Goal: Task Accomplishment & Management: Complete application form

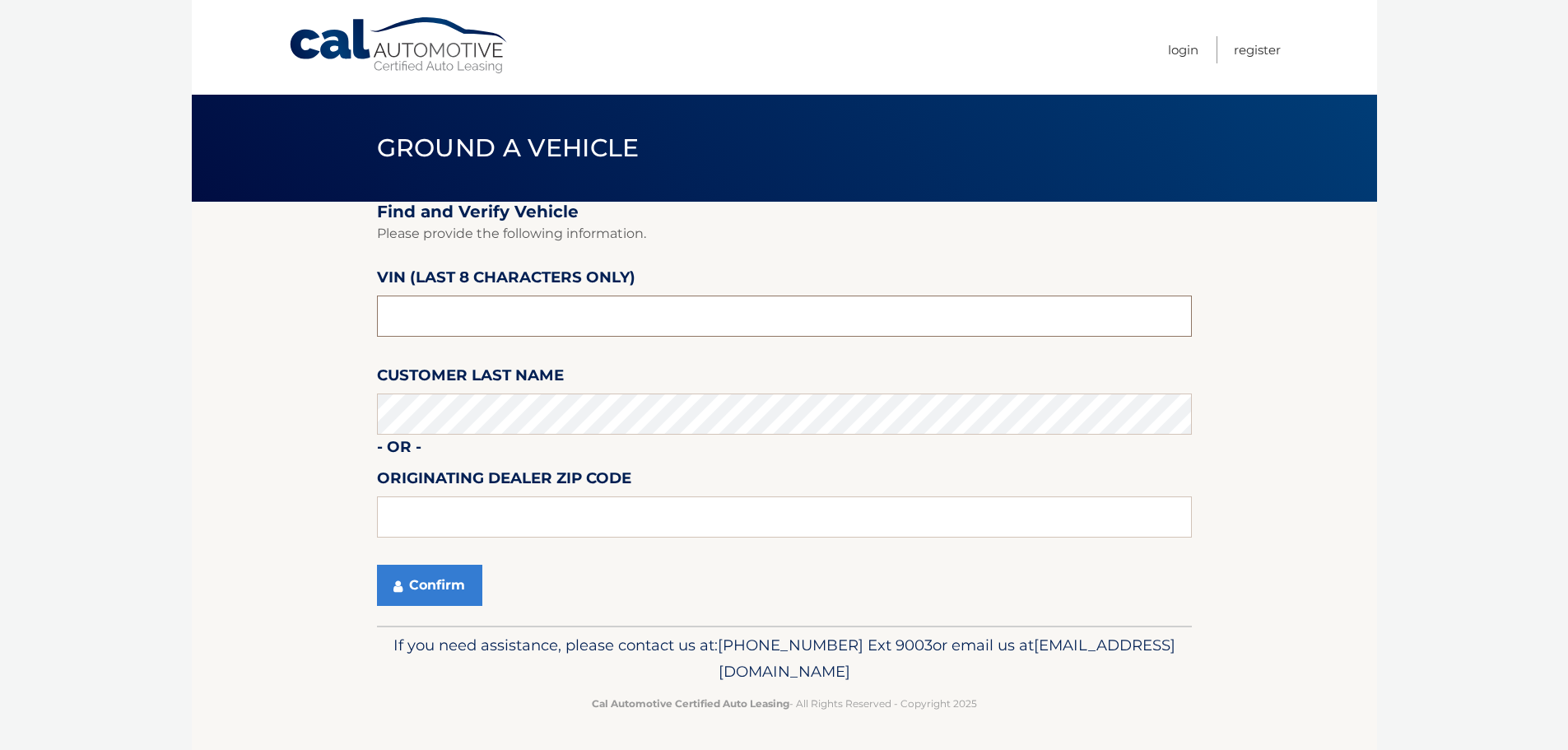
click at [463, 306] on input "text" at bounding box center [784, 316] width 815 height 41
type input "P8271992"
click at [427, 522] on input "text" at bounding box center [784, 517] width 815 height 41
type input "N"
type input "11542"
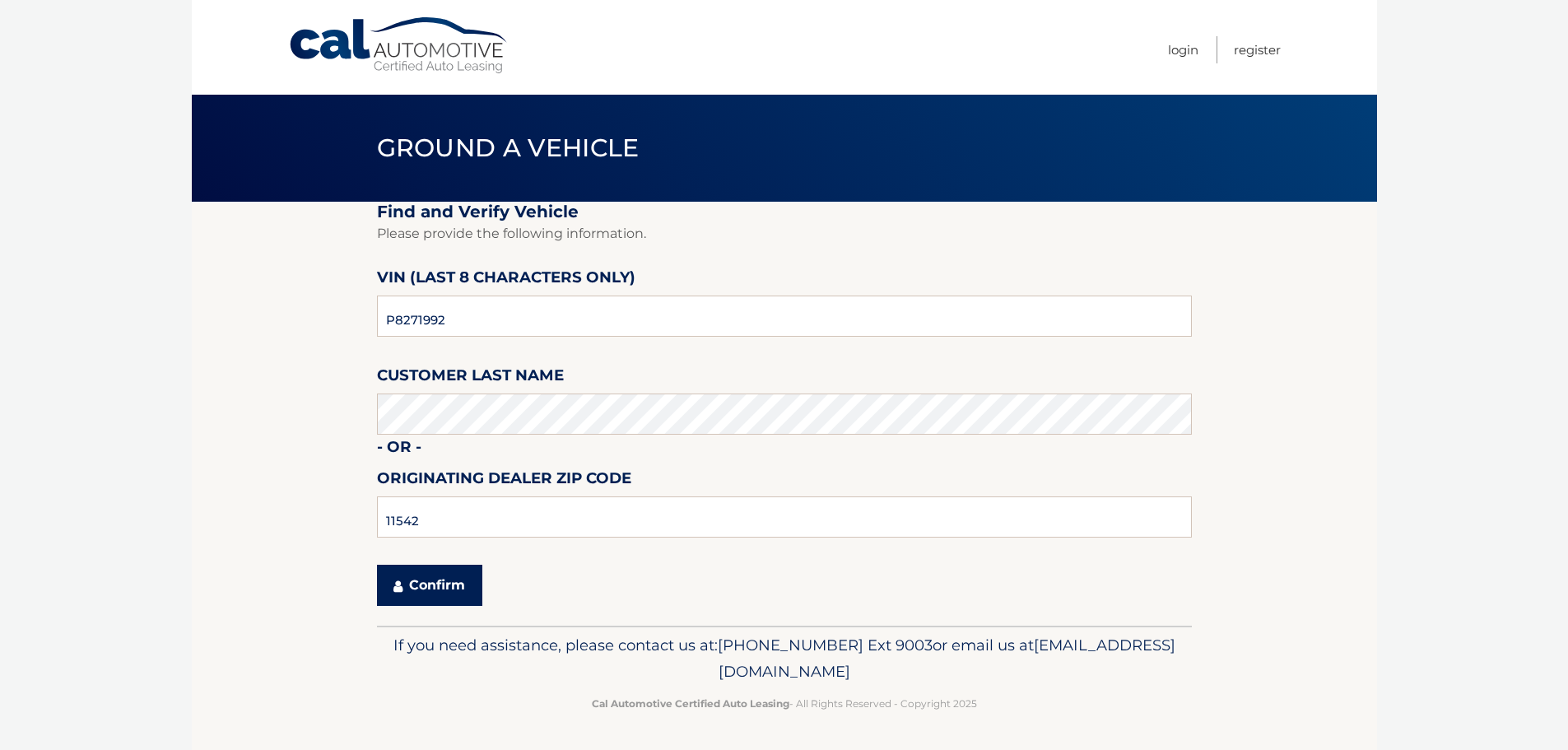
click at [428, 576] on button "Confirm" at bounding box center [429, 585] width 105 height 41
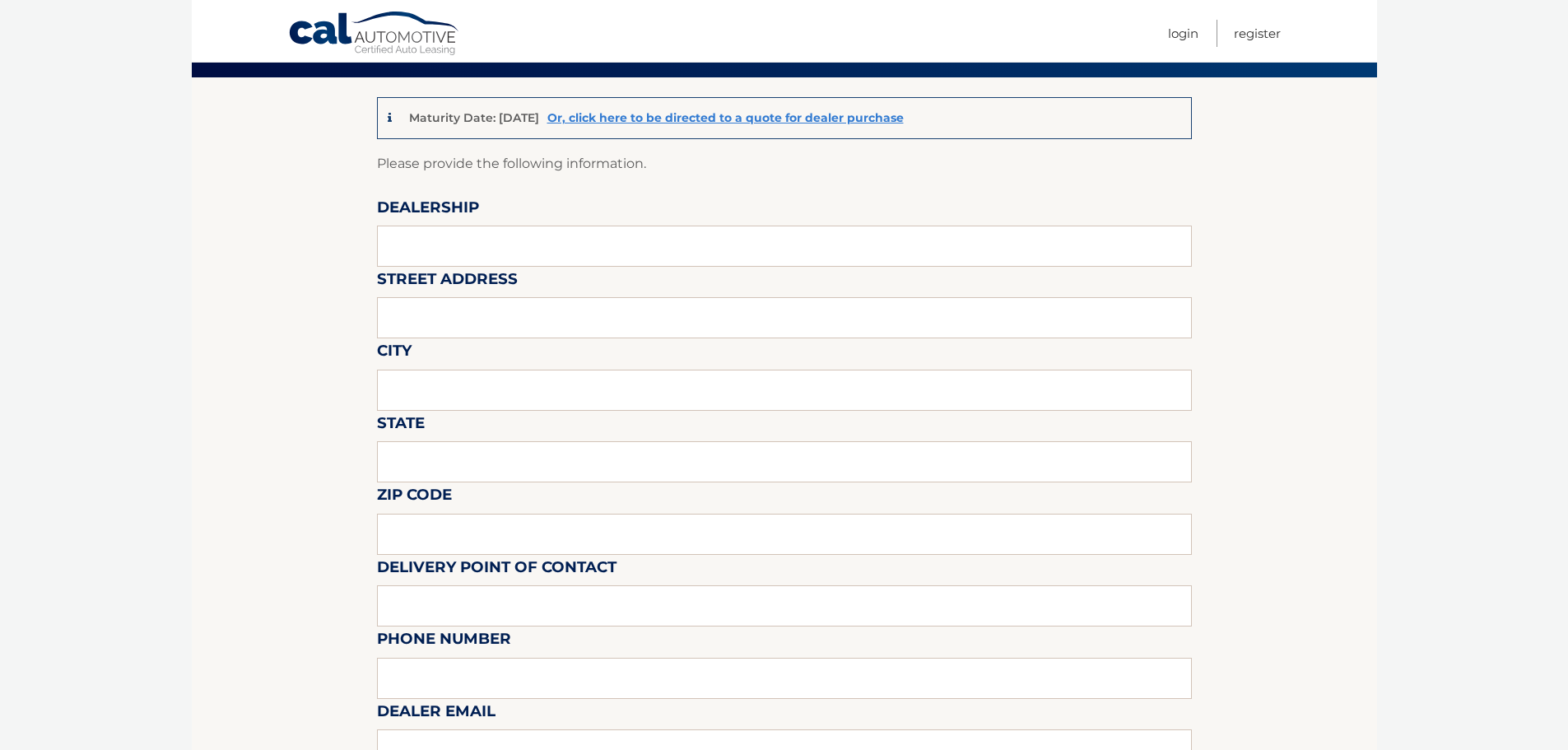
scroll to position [82, 0]
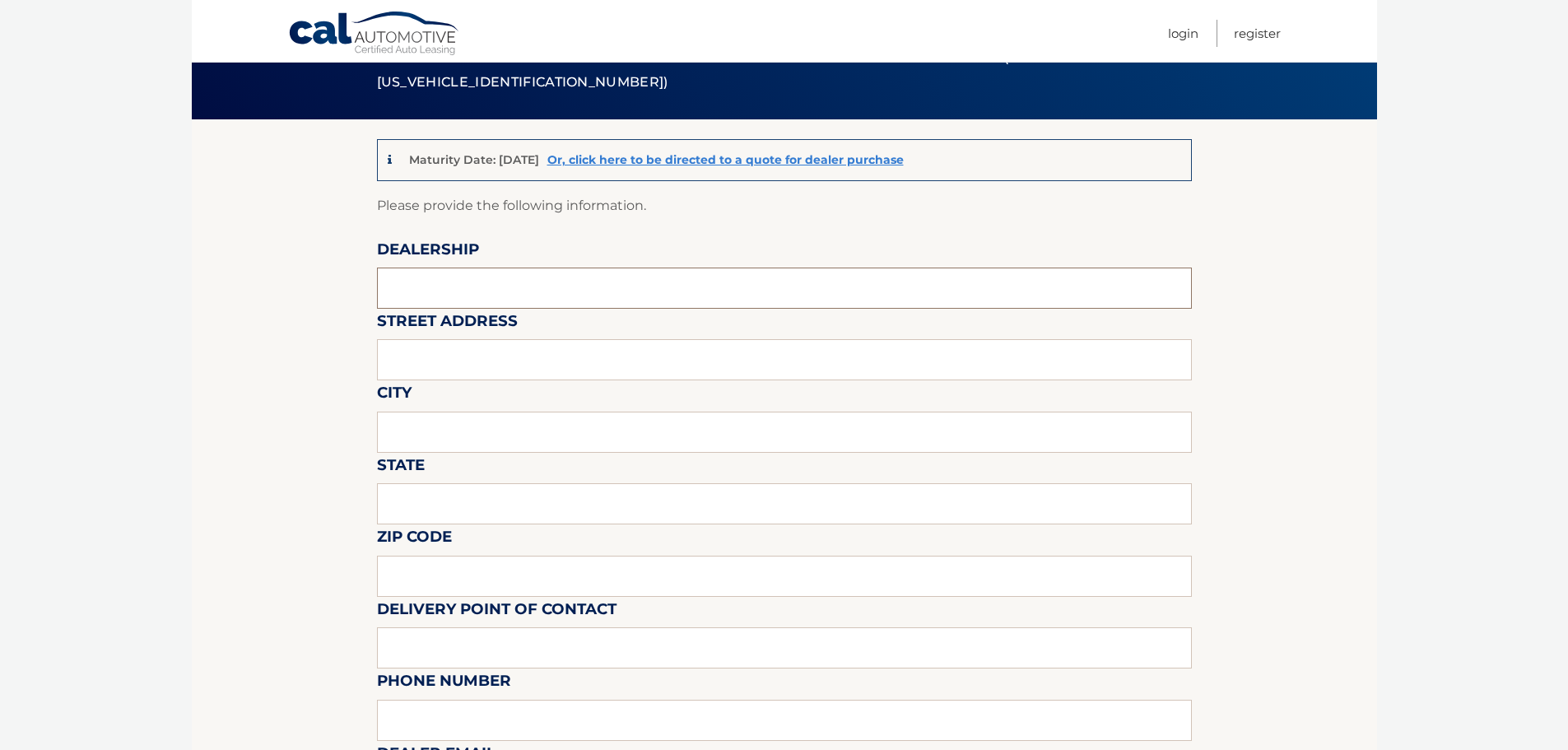
click at [431, 296] on input "text" at bounding box center [784, 288] width 815 height 41
type input "NORTH COAST SUBARU"
click at [468, 367] on input "text" at bounding box center [784, 360] width 815 height 41
type input "105GLEN STREET"
drag, startPoint x: 464, startPoint y: 443, endPoint x: 484, endPoint y: 434, distance: 21.9
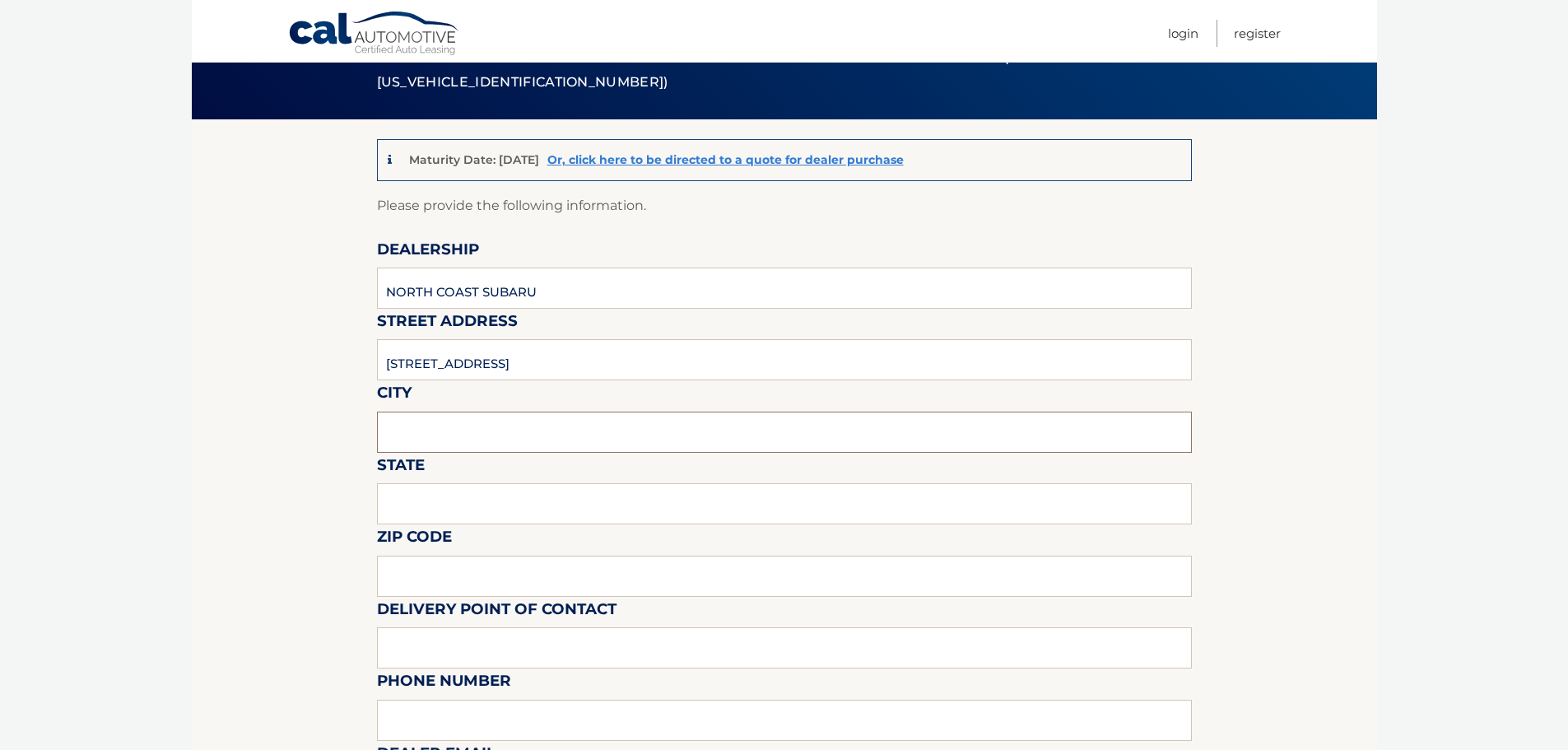
click at [467, 442] on input "text" at bounding box center [784, 432] width 815 height 41
type input "GLEN COVE"
click at [484, 505] on input "text" at bounding box center [784, 504] width 815 height 41
type input "NY"
click at [448, 585] on input "text" at bounding box center [784, 576] width 815 height 41
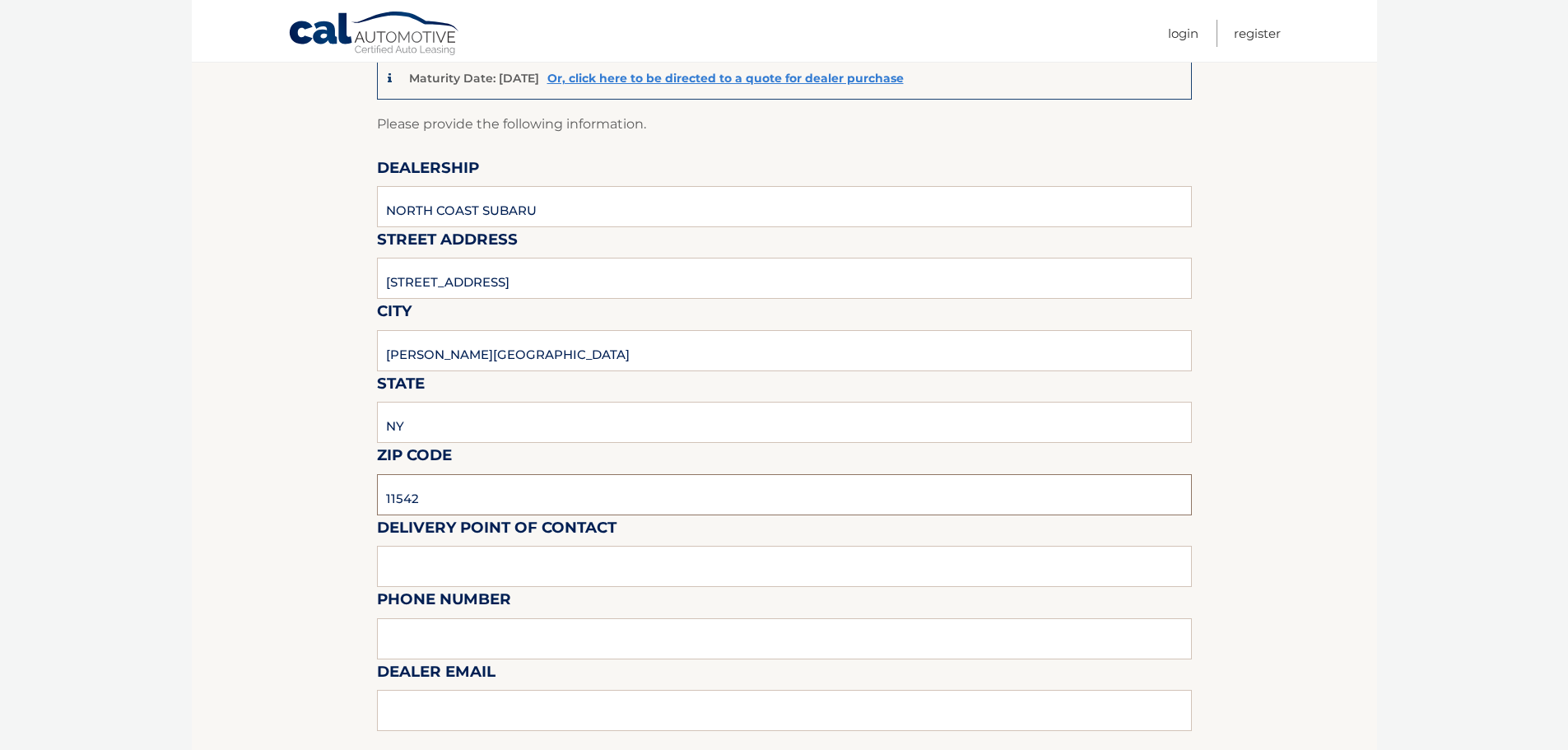
scroll to position [165, 0]
type input "11542"
click at [524, 571] on input "text" at bounding box center [784, 565] width 815 height 41
type input "RASSANY MADRID"
click at [564, 630] on input "text" at bounding box center [784, 638] width 815 height 41
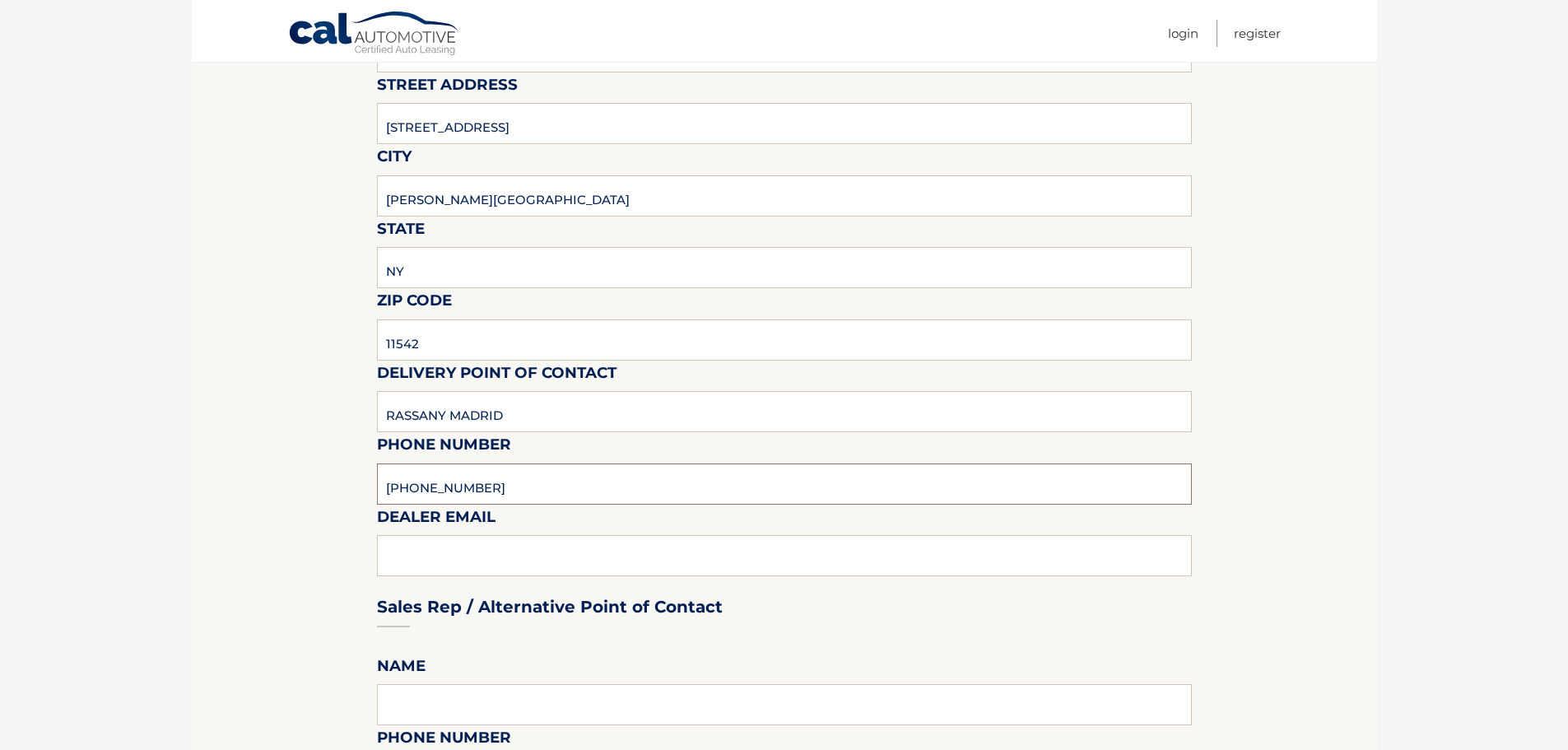
scroll to position [329, 0]
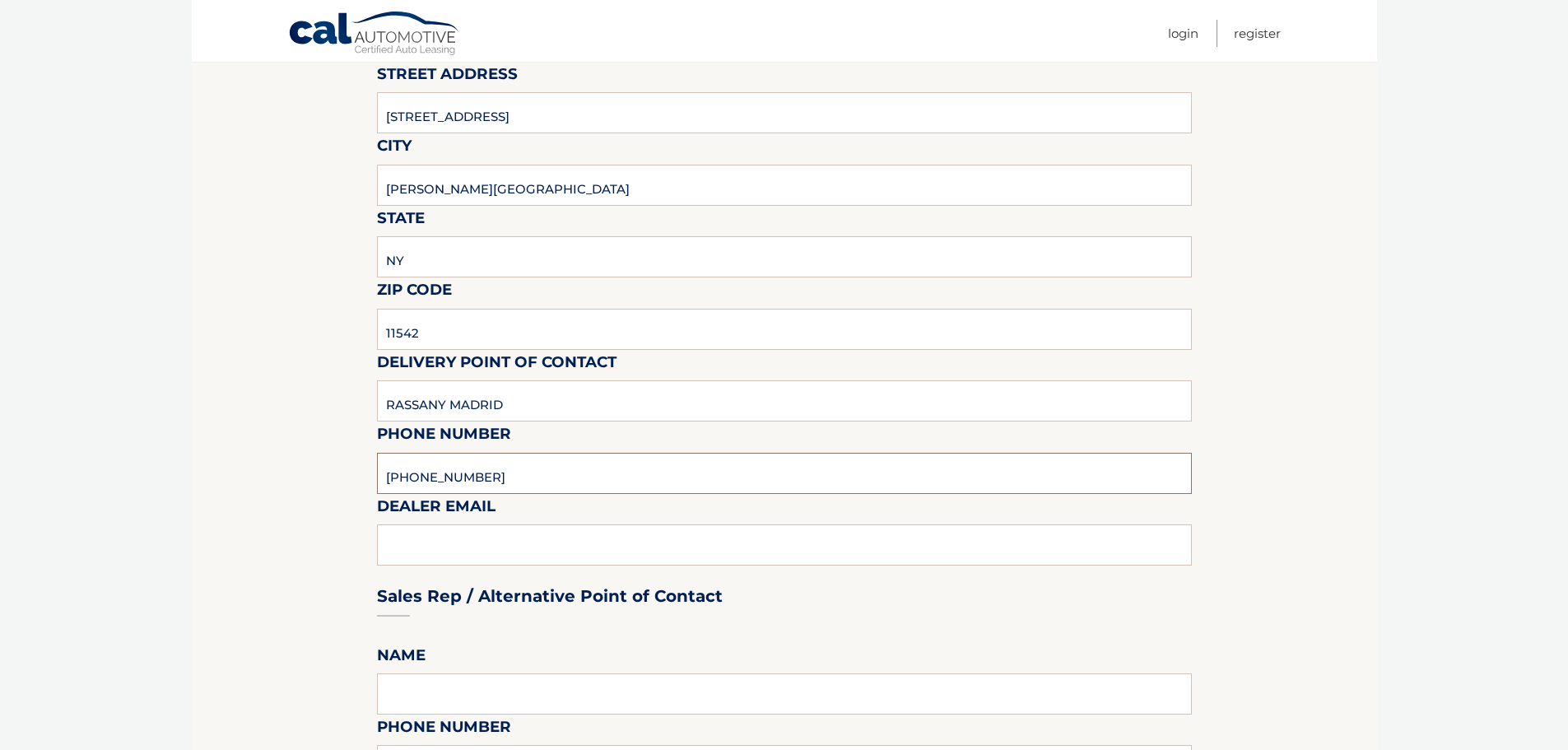
type input "516-676-3676"
click at [584, 545] on div "Sales Rep / Alternative Point of Contact" at bounding box center [784, 565] width 815 height 116
click at [506, 544] on div "Sales Rep / Alternative Point of Contact" at bounding box center [784, 565] width 815 height 116
click at [529, 409] on input "RASSANY MADRID" at bounding box center [784, 400] width 815 height 41
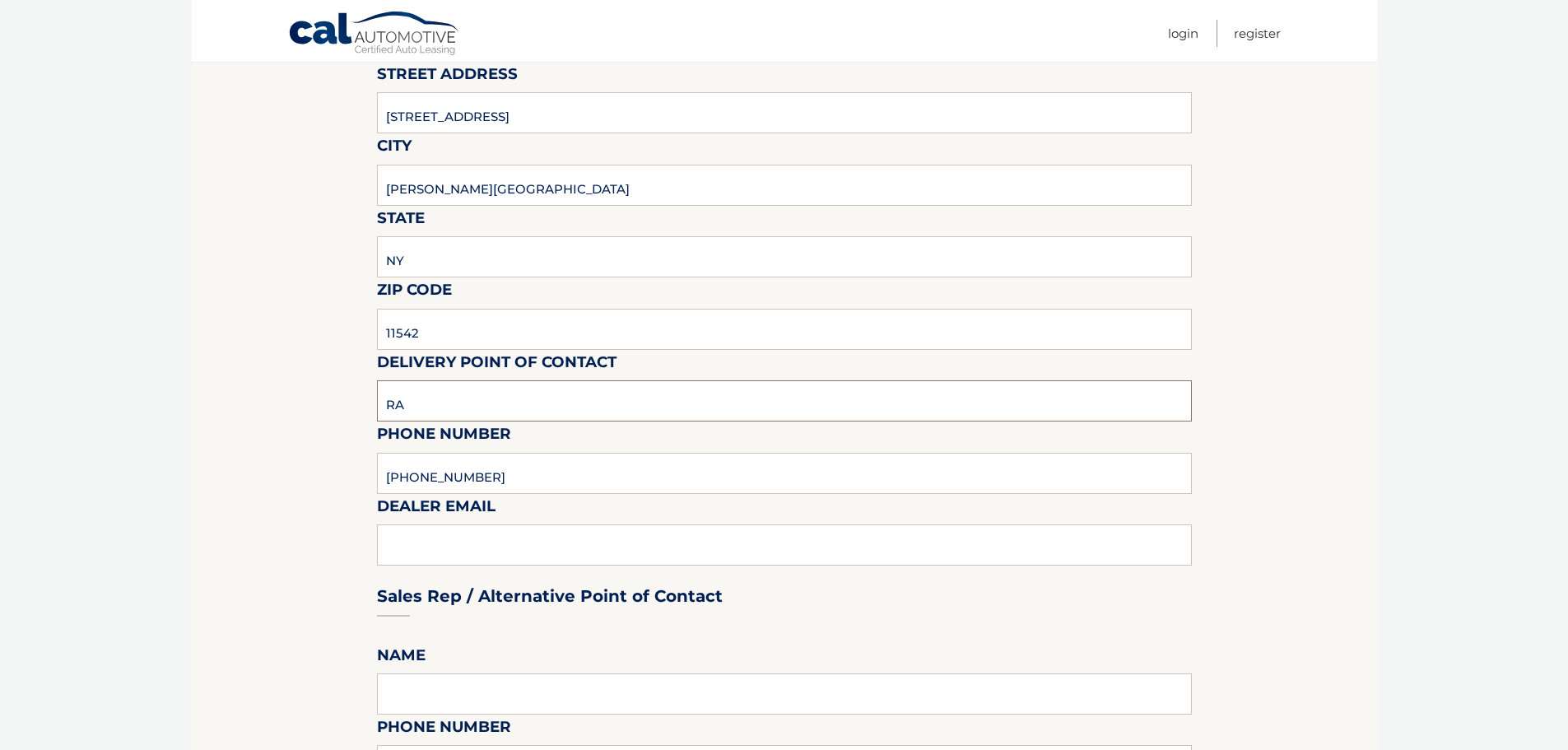
type input "R"
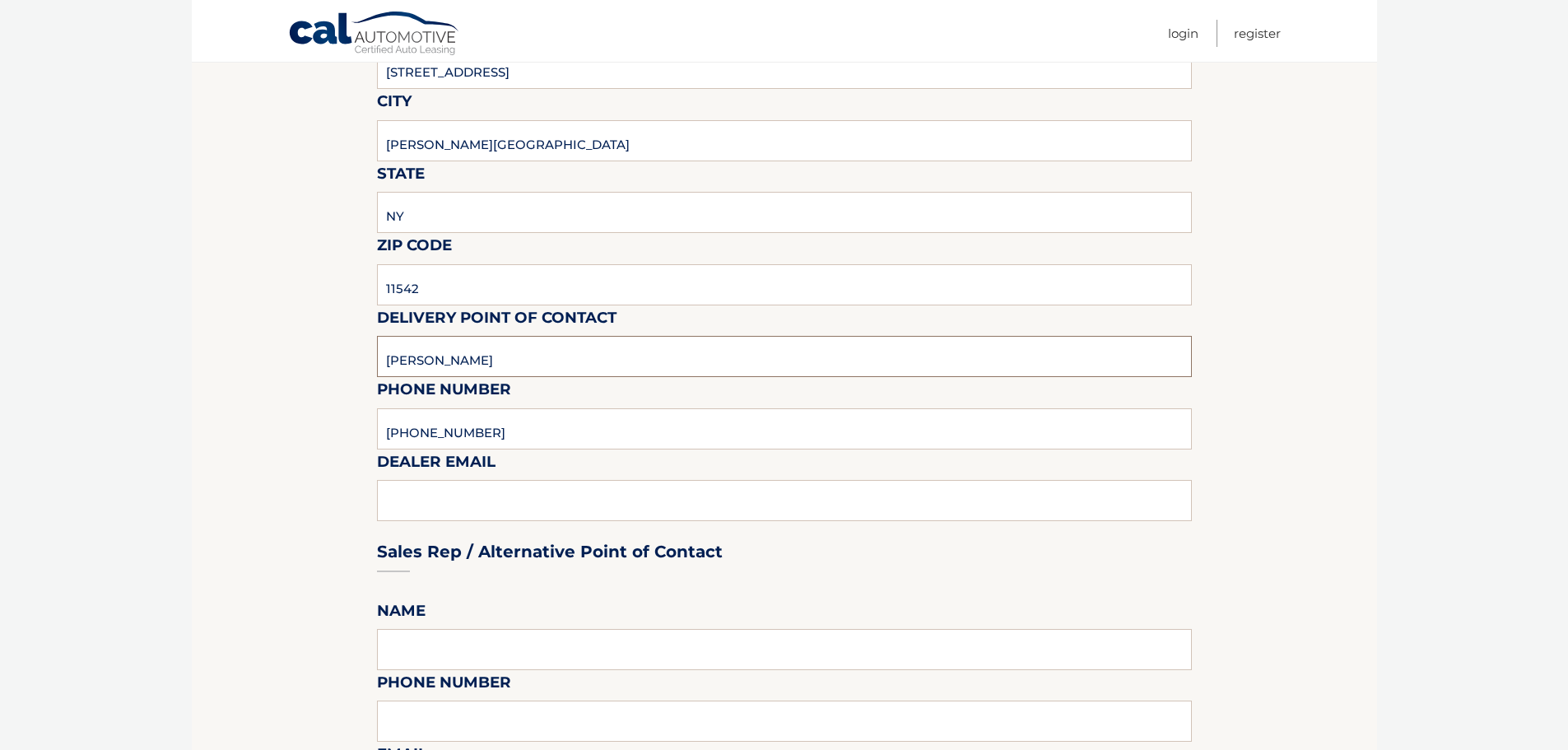
scroll to position [412, 0]
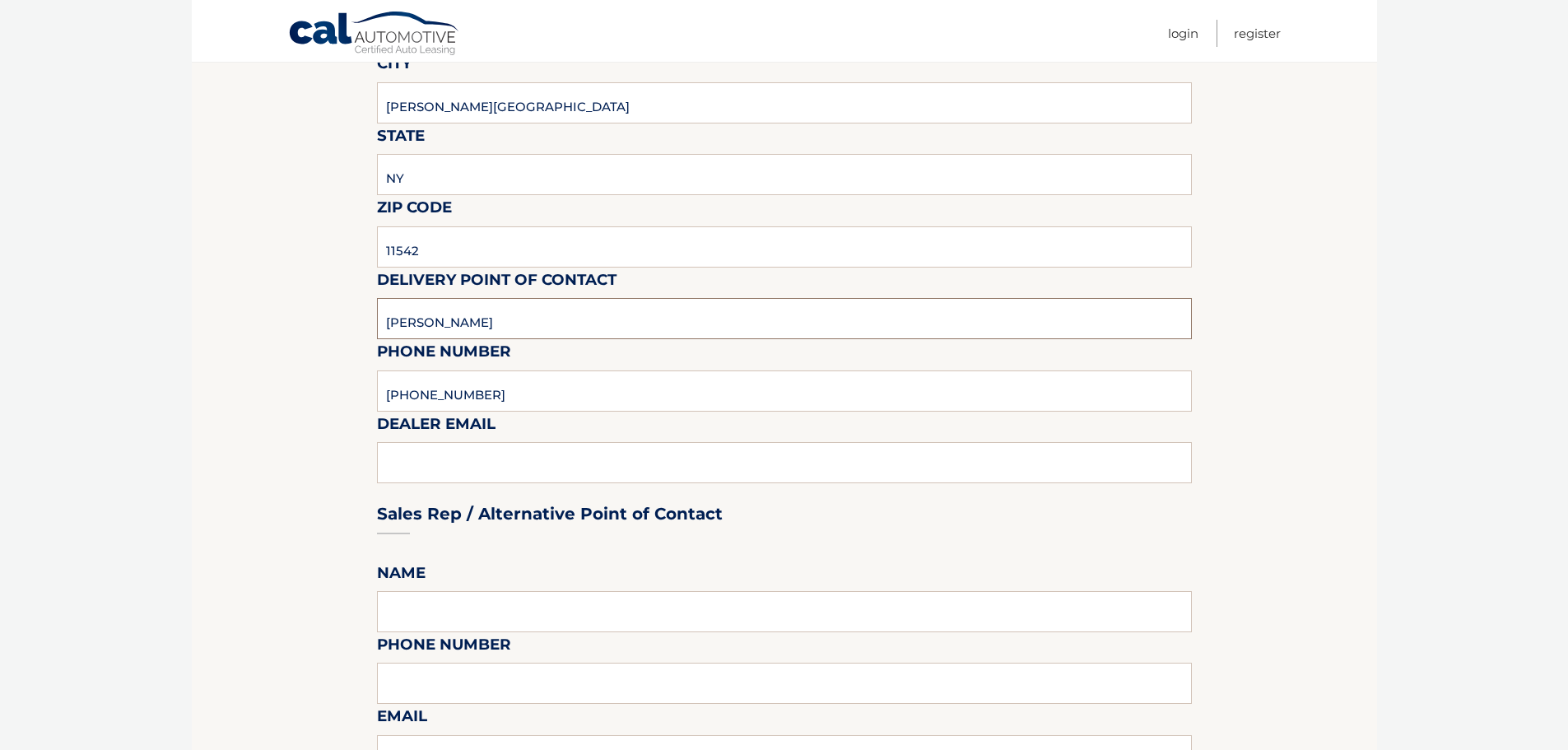
type input "JAMES LUPO"
click at [527, 455] on div "Sales Rep / Alternative Point of Contact" at bounding box center [784, 483] width 815 height 116
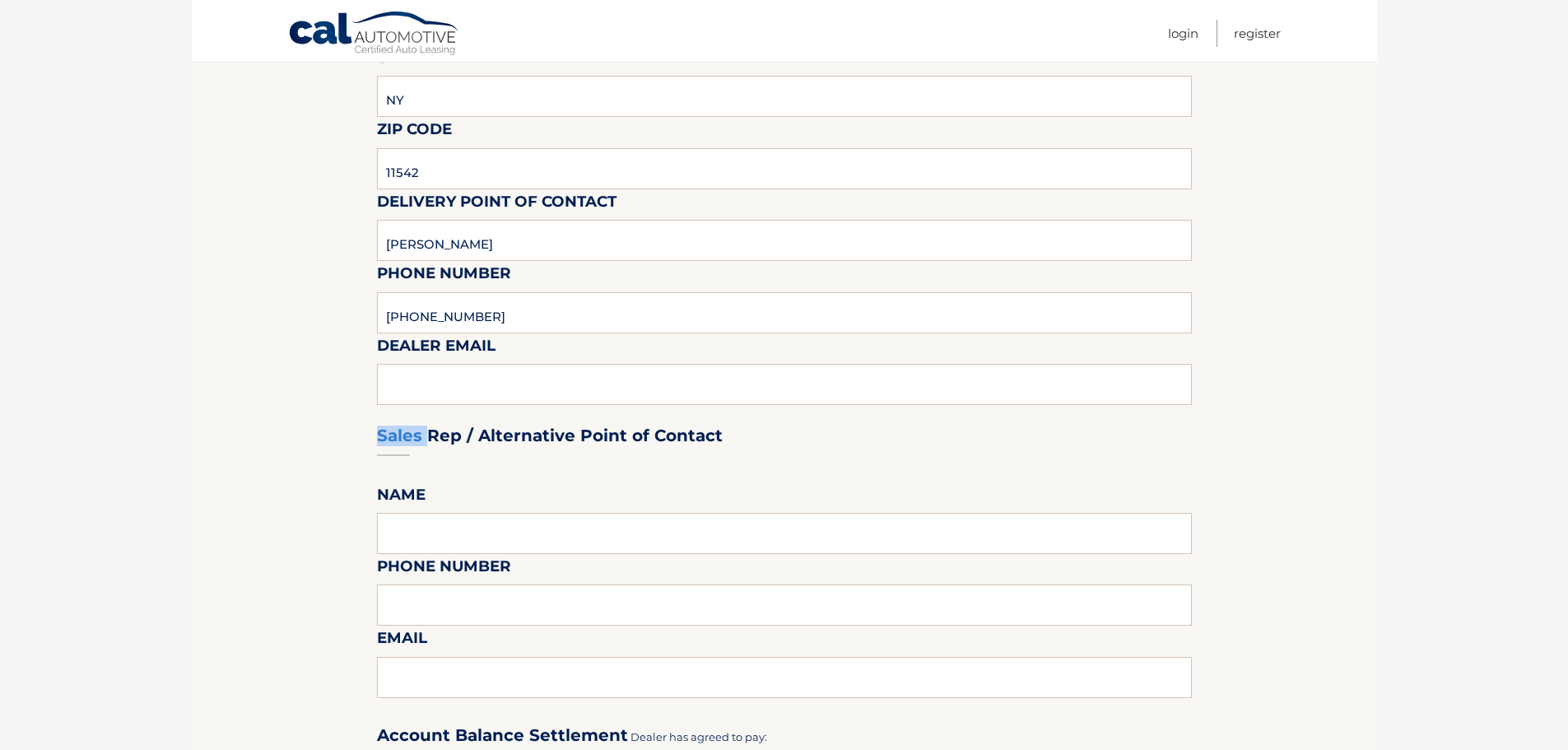
scroll to position [576, 0]
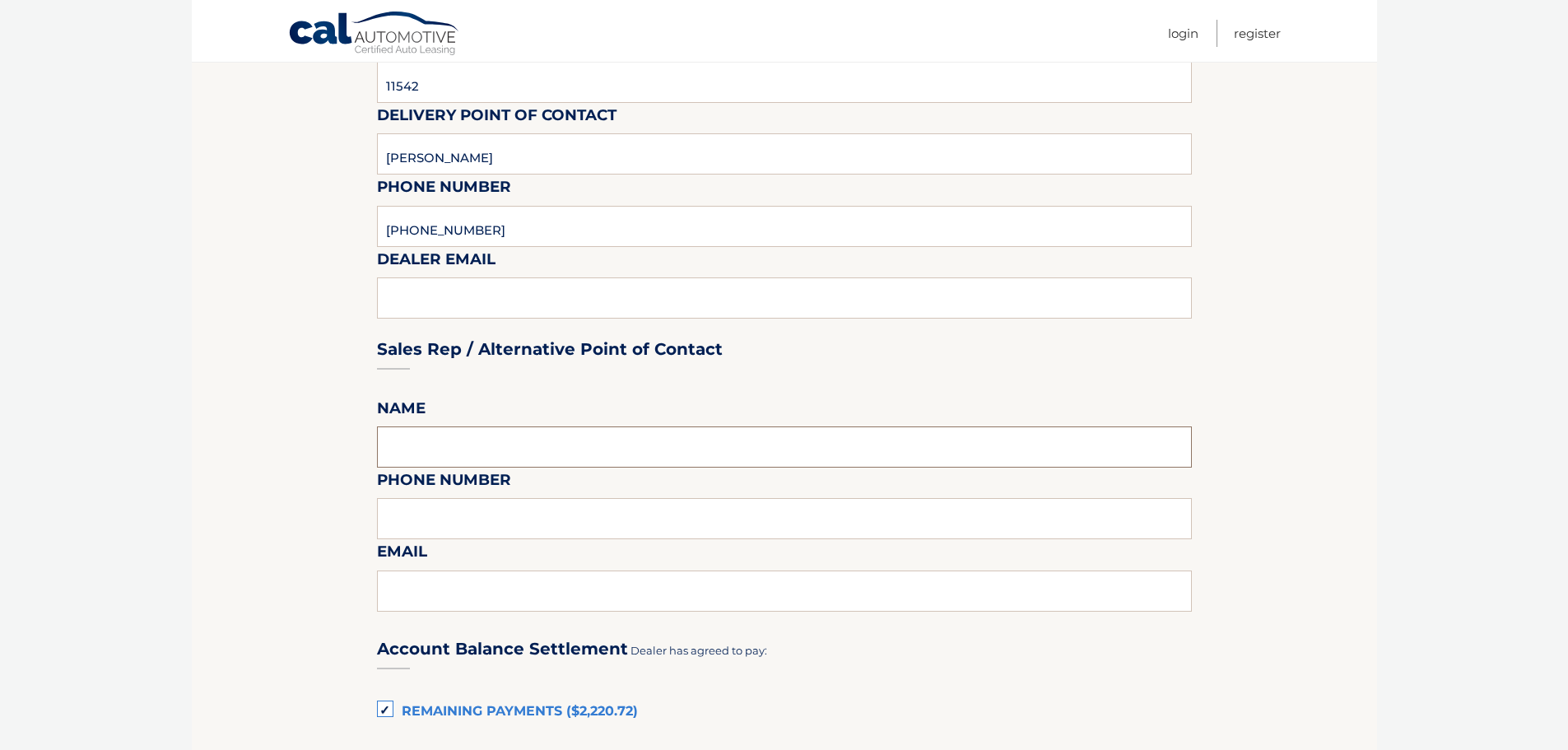
click at [517, 451] on input "text" at bounding box center [784, 447] width 815 height 41
type input "RASSANY MADRID"
click at [485, 512] on input "text" at bounding box center [784, 518] width 815 height 41
type input "516-676-3676"
click at [458, 590] on input "text" at bounding box center [784, 591] width 815 height 41
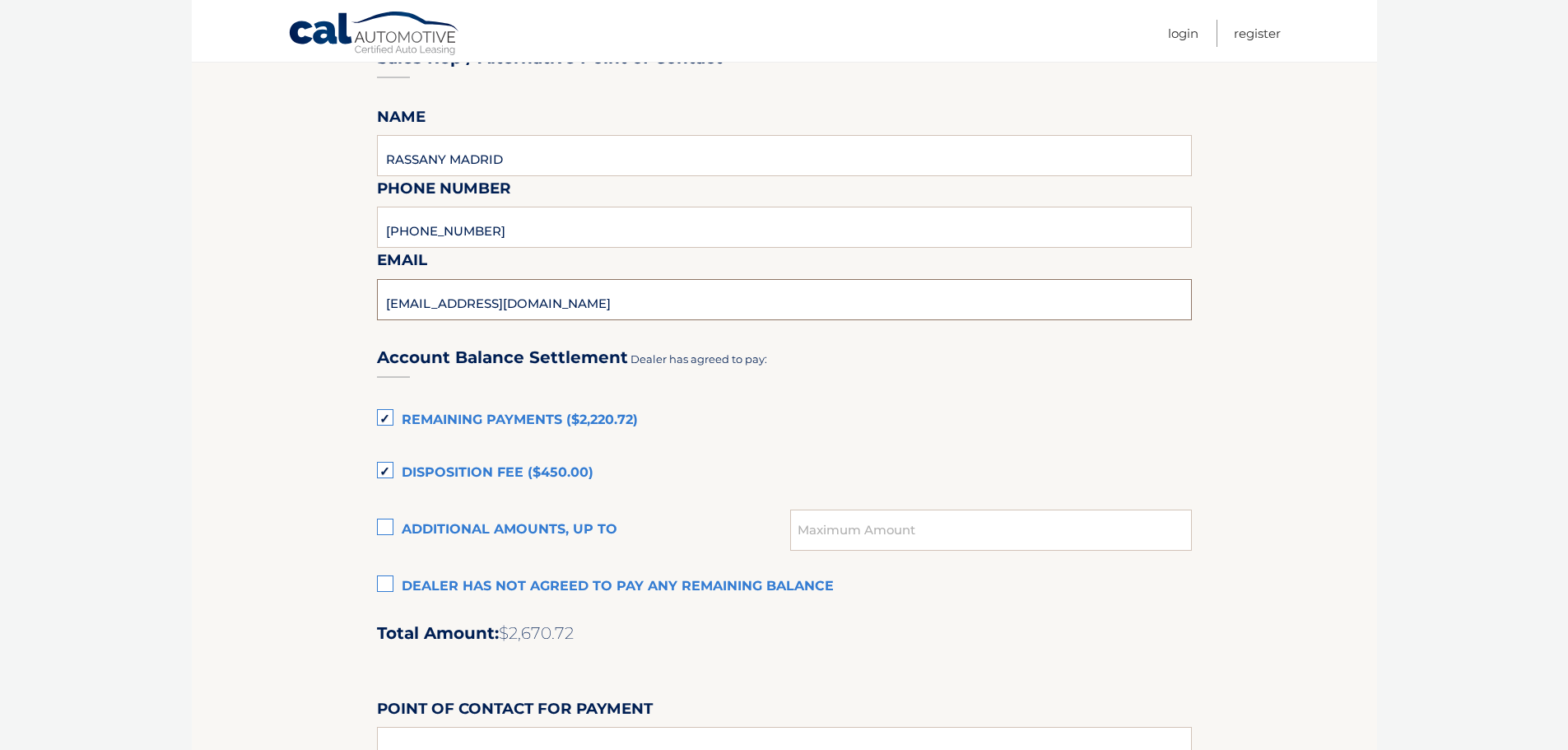
scroll to position [906, 0]
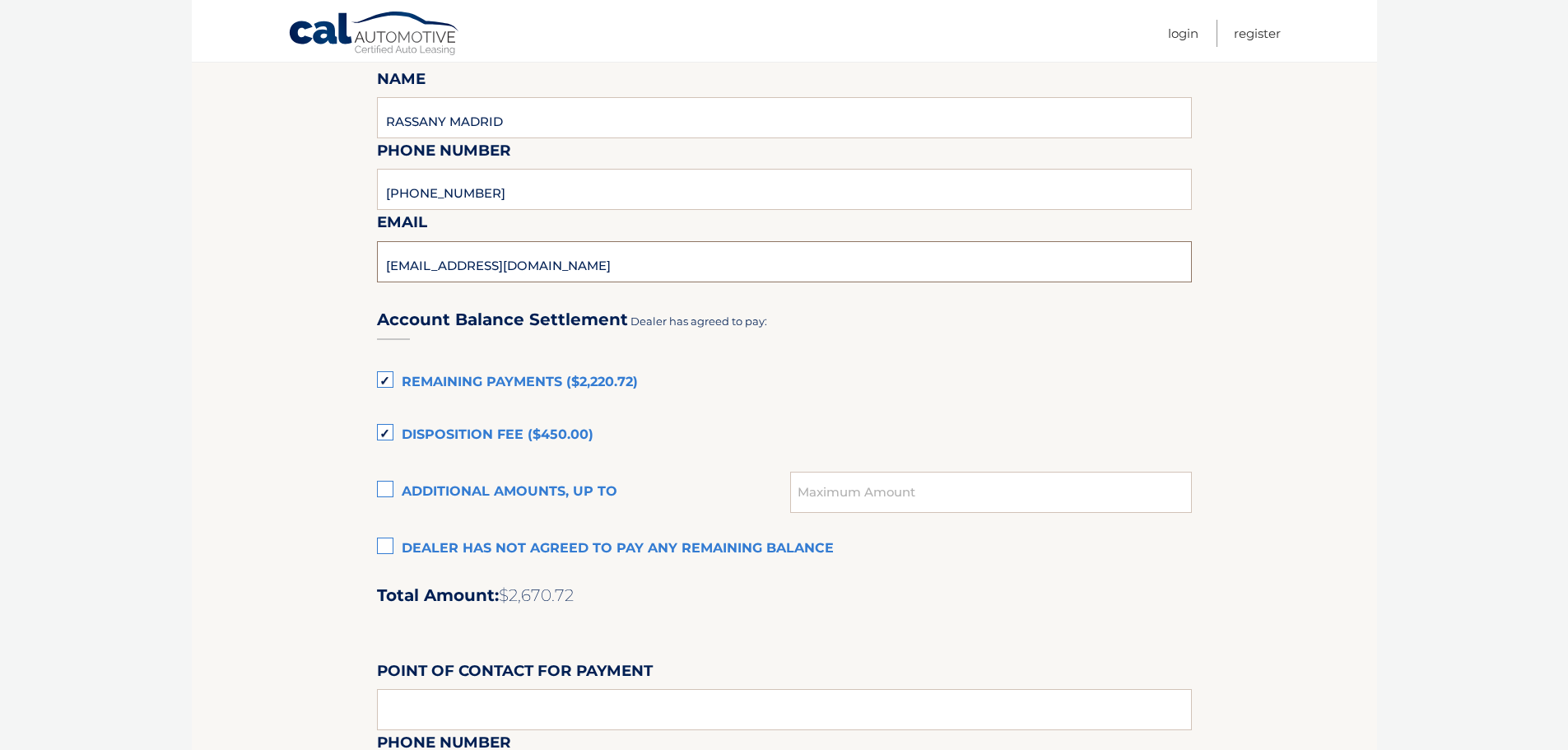
type input "JAMESL@NCSUBARU.COM"
click at [382, 544] on label "Dealer has not agreed to pay any remaining balance" at bounding box center [784, 548] width 815 height 33
click at [0, 0] on input "Dealer has not agreed to pay any remaining balance" at bounding box center [0, 0] width 0 height 0
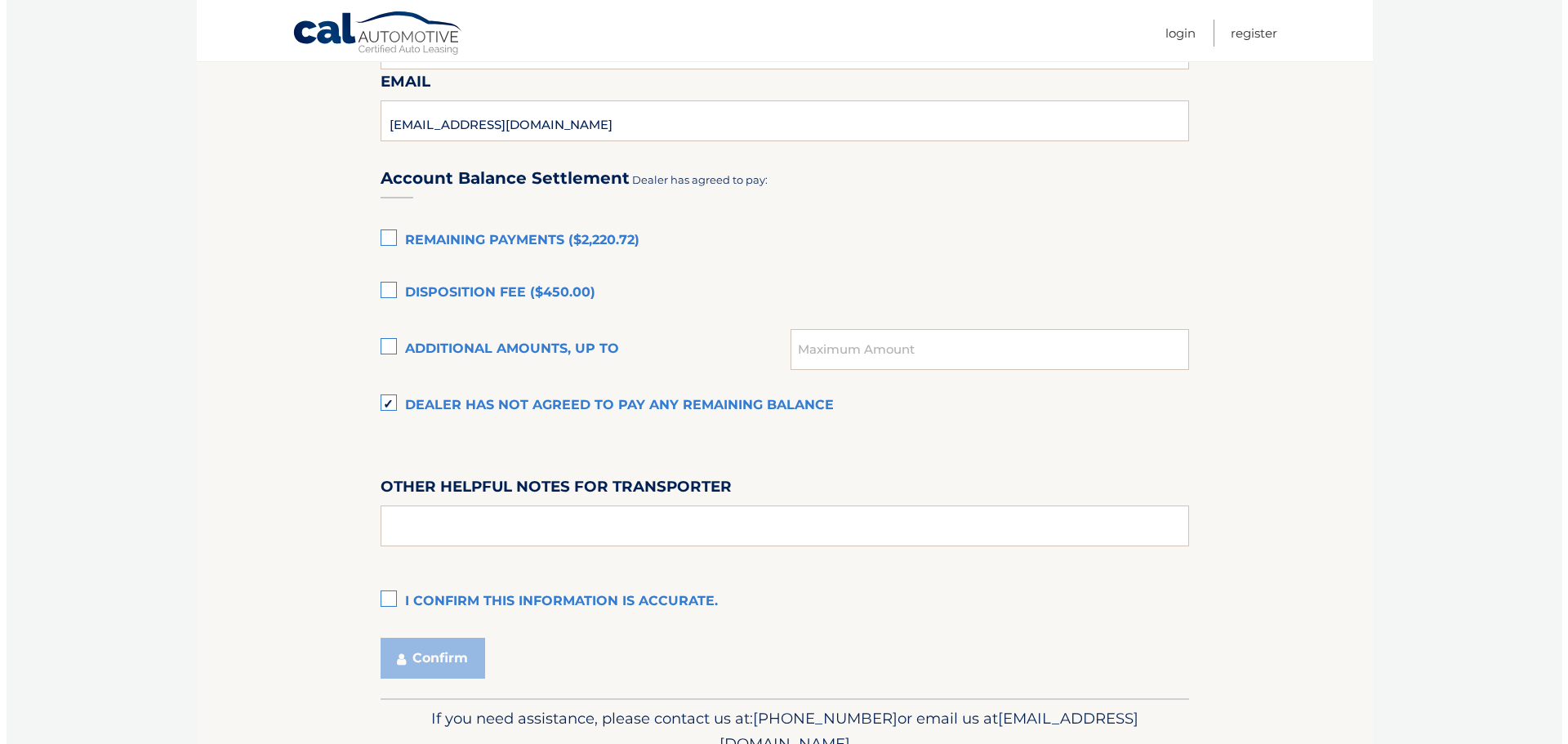
scroll to position [1061, 0]
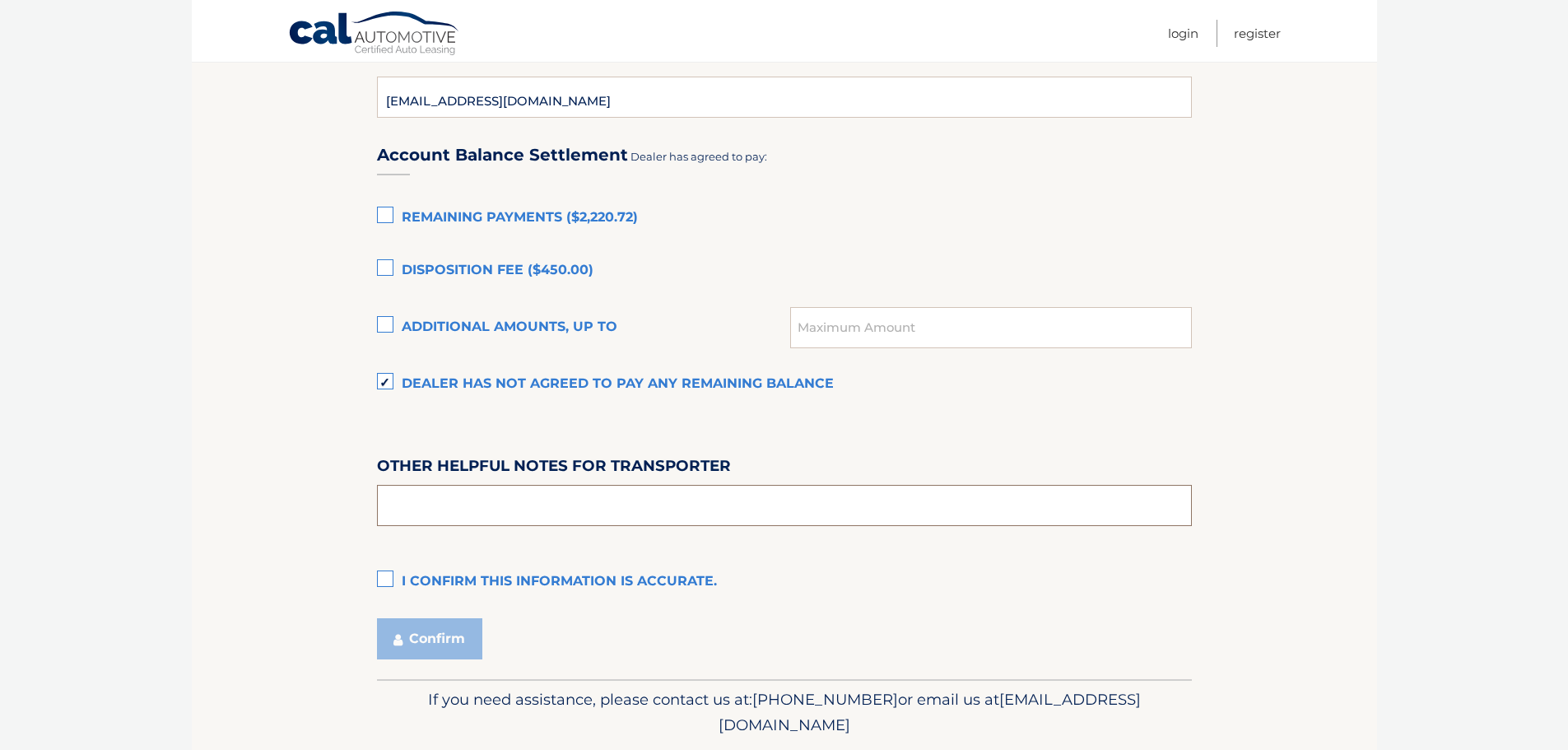
click at [488, 507] on input "text" at bounding box center [784, 506] width 815 height 41
type input "CUSTOMER RETURNING VEHICLE EARLY"
click at [381, 579] on label "I confirm this information is accurate." at bounding box center [784, 582] width 815 height 33
click at [0, 0] on input "I confirm this information is accurate." at bounding box center [0, 0] width 0 height 0
click at [415, 628] on button "Confirm" at bounding box center [429, 638] width 105 height 41
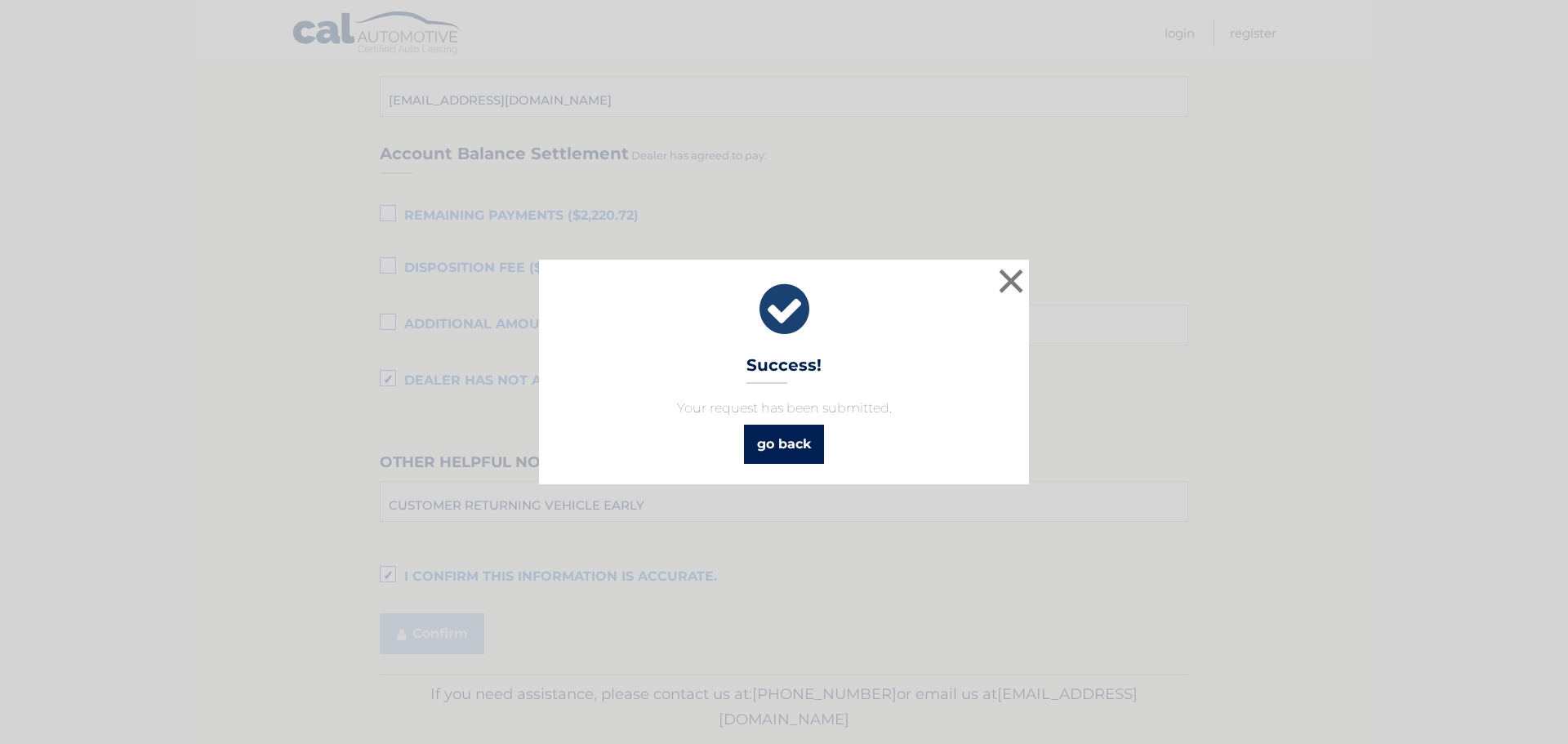
click at [777, 447] on link "go back" at bounding box center [784, 444] width 80 height 40
